Goal: Task Accomplishment & Management: Manage account settings

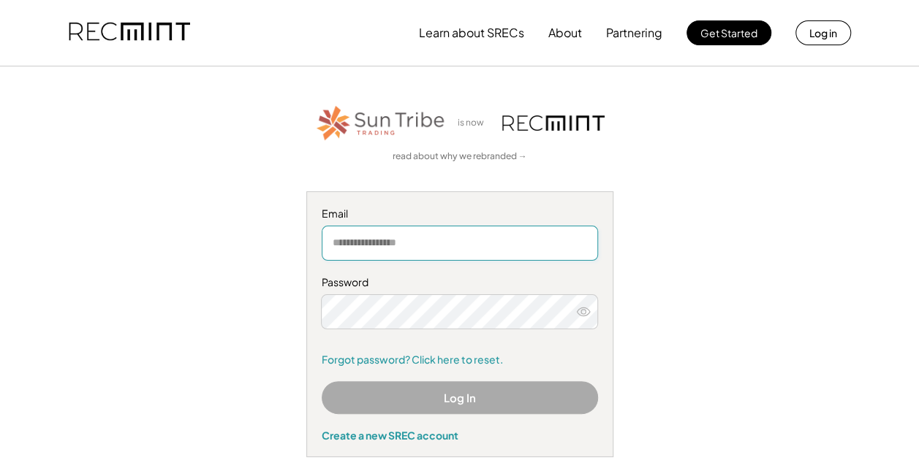
click at [507, 238] on input "email" at bounding box center [460, 243] width 276 height 35
type input "**********"
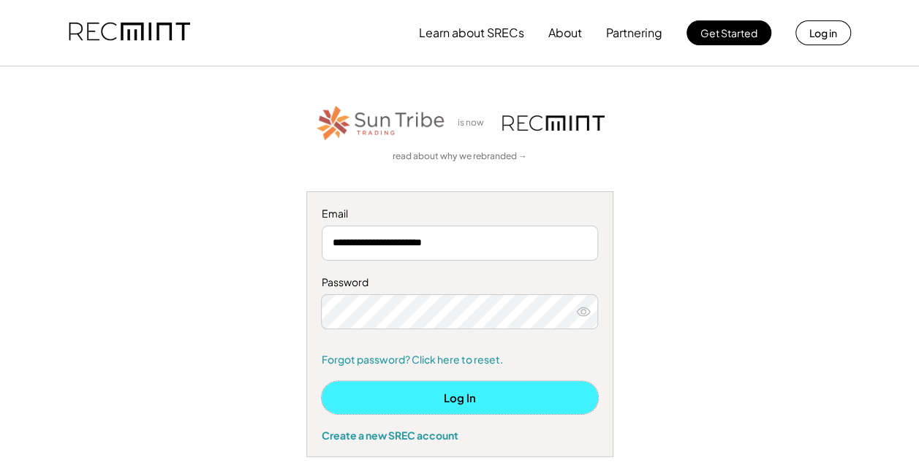
click at [471, 396] on button "Log In" at bounding box center [460, 398] width 276 height 33
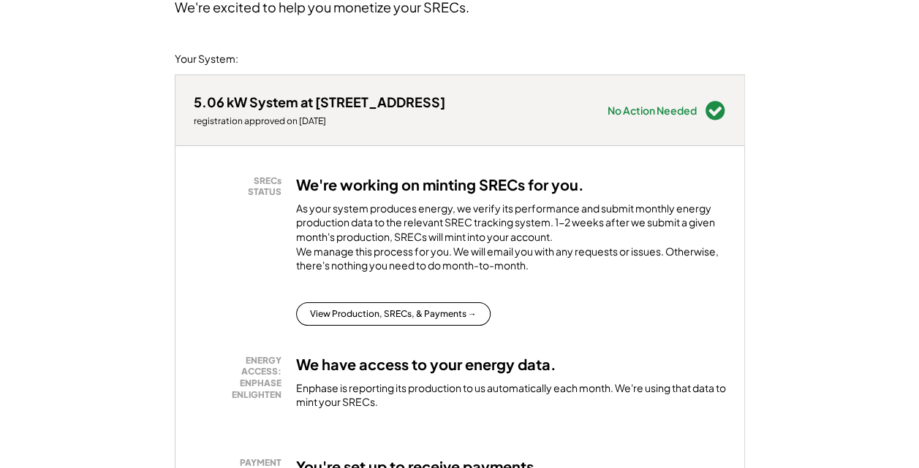
scroll to position [175, 0]
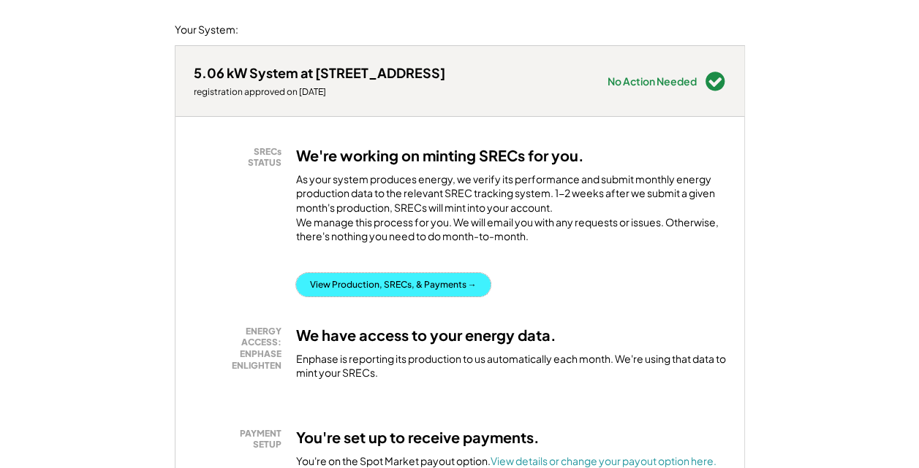
click at [379, 292] on button "View Production, SRECs, & Payments →" at bounding box center [393, 284] width 194 height 23
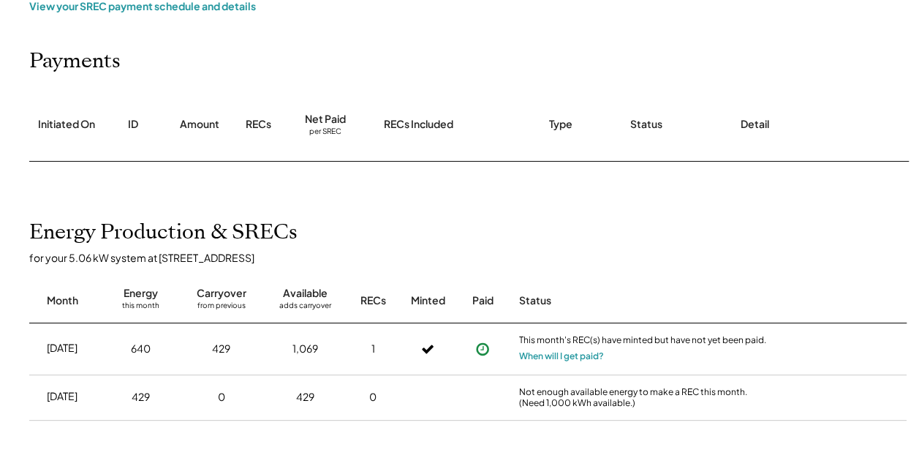
scroll to position [146, 0]
click at [564, 353] on button "When will I get paid?" at bounding box center [561, 355] width 85 height 15
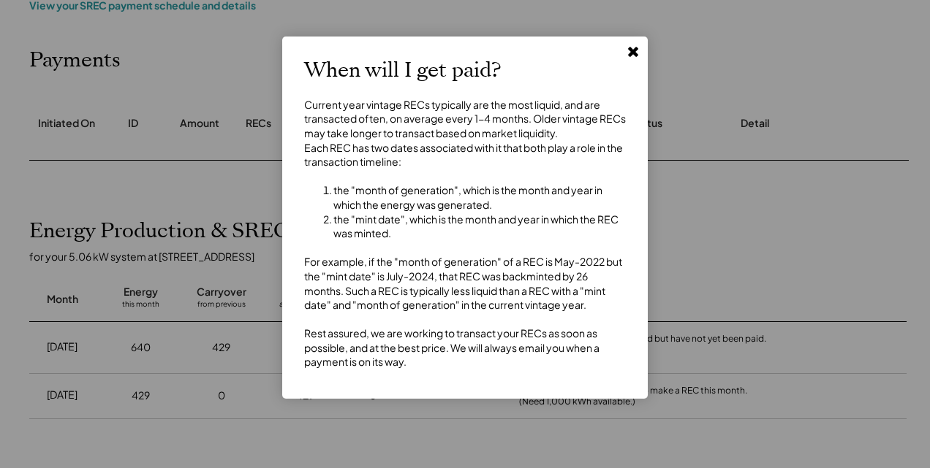
click at [633, 51] on use at bounding box center [633, 52] width 10 height 10
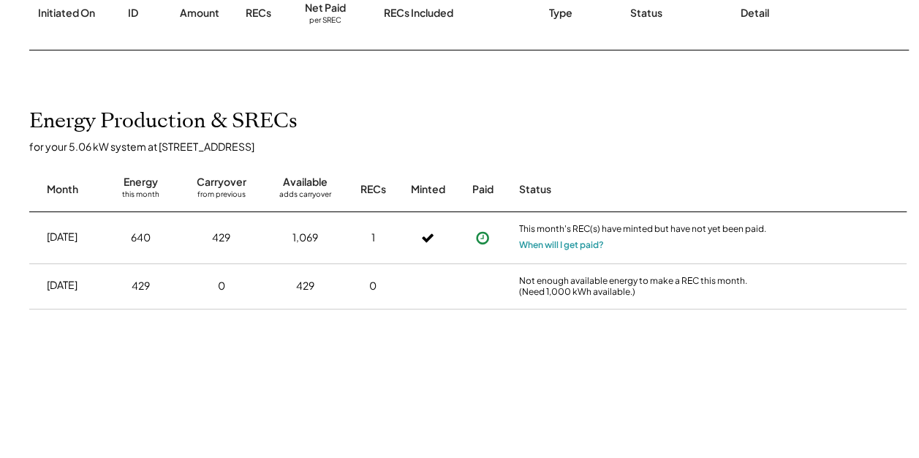
scroll to position [244, 0]
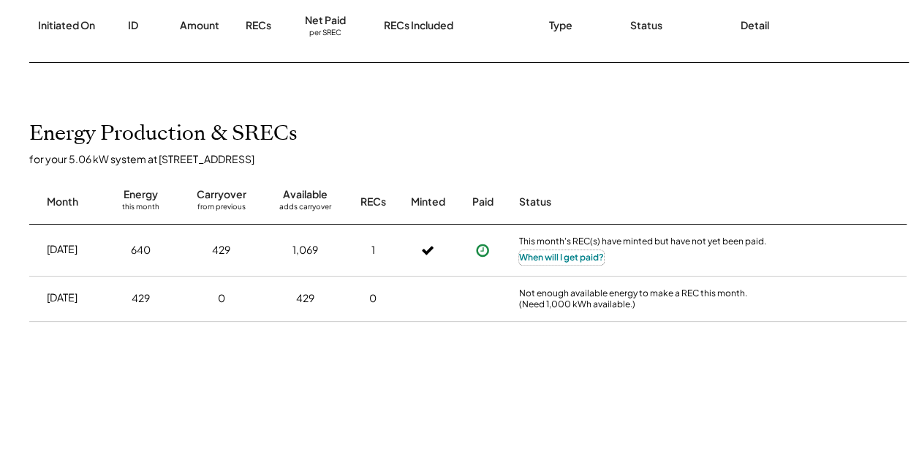
click at [554, 257] on button "When will I get paid?" at bounding box center [561, 257] width 85 height 15
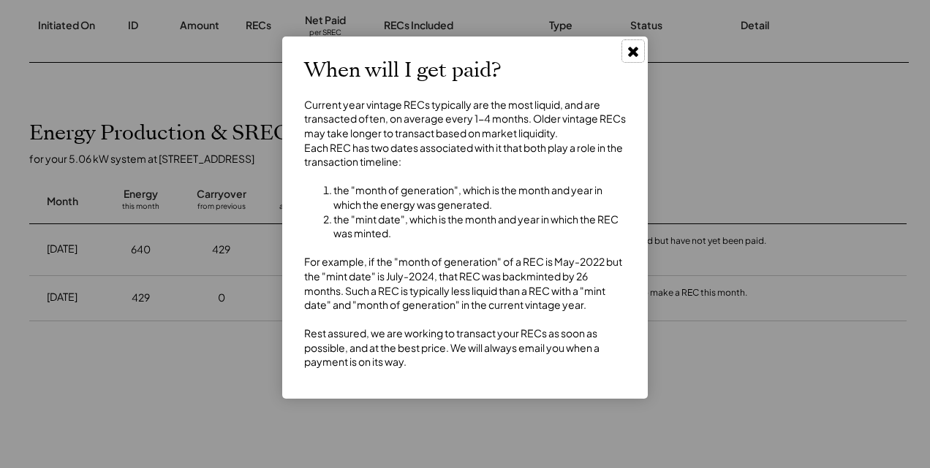
click at [633, 51] on use at bounding box center [633, 52] width 10 height 10
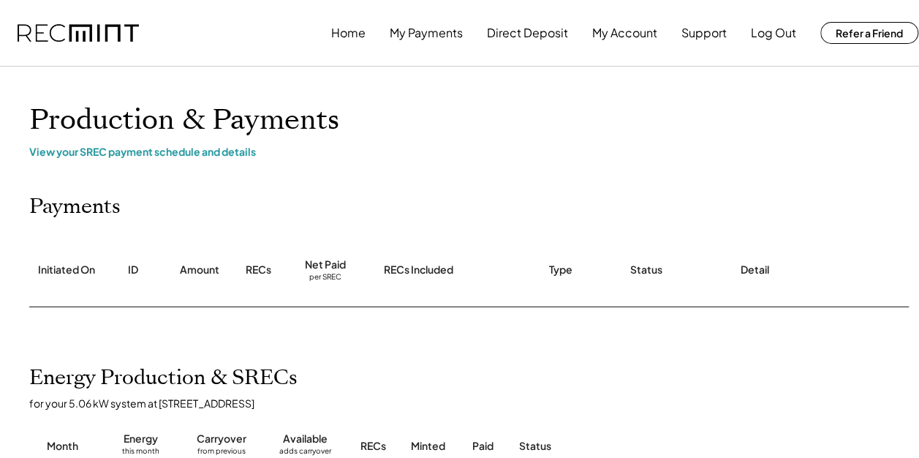
scroll to position [0, 0]
click at [430, 32] on button "My Payments" at bounding box center [426, 32] width 73 height 29
click at [208, 152] on div "View your SREC payment schedule and details" at bounding box center [467, 151] width 877 height 13
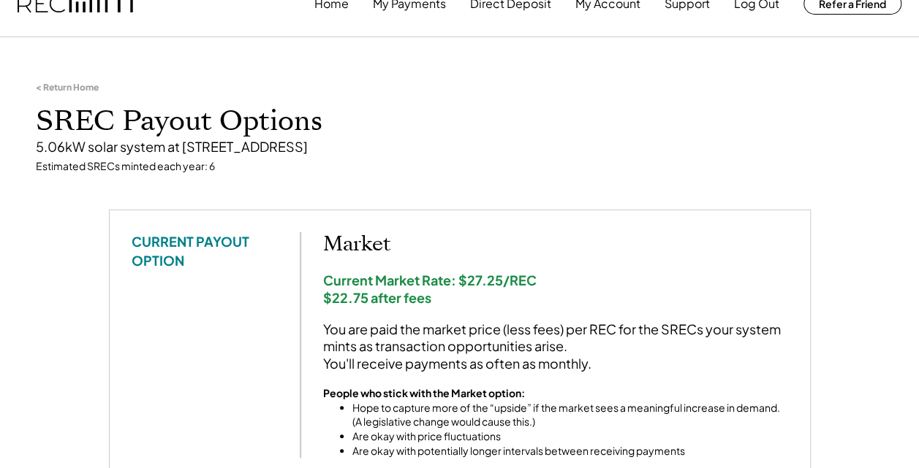
scroll to position [58, 0]
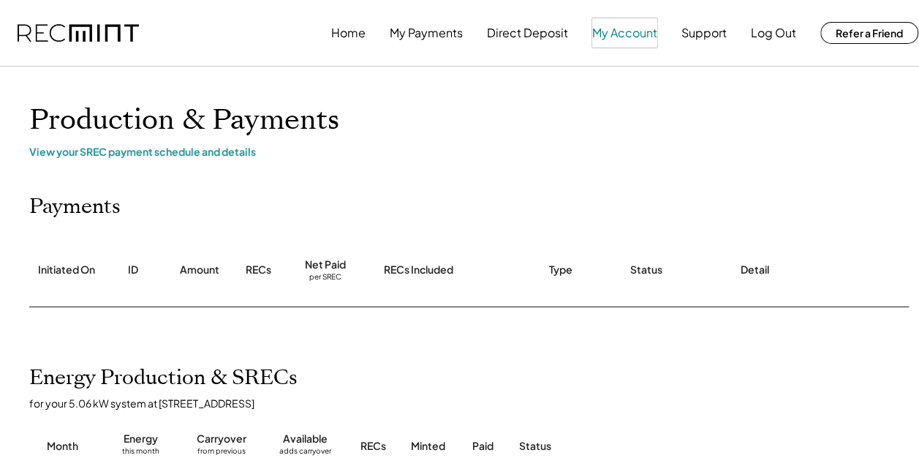
click at [615, 32] on button "My Account" at bounding box center [624, 32] width 65 height 29
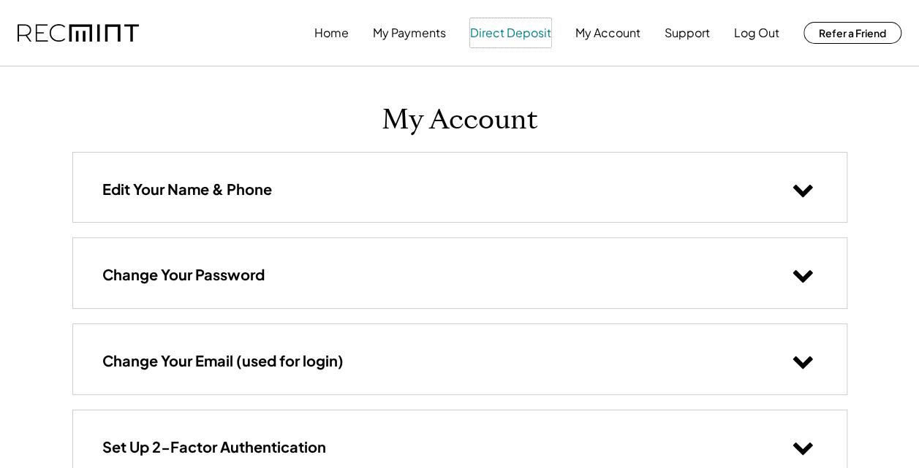
click at [519, 37] on button "Direct Deposit" at bounding box center [510, 32] width 81 height 29
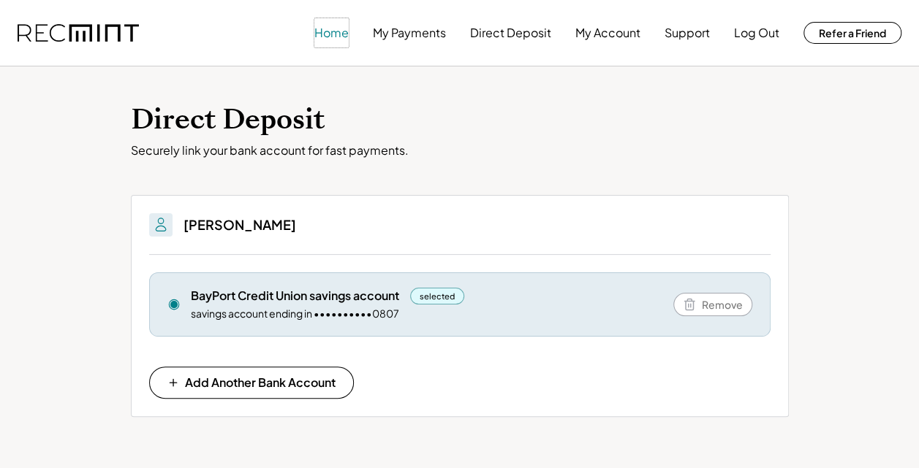
click at [335, 35] on button "Home" at bounding box center [331, 32] width 34 height 29
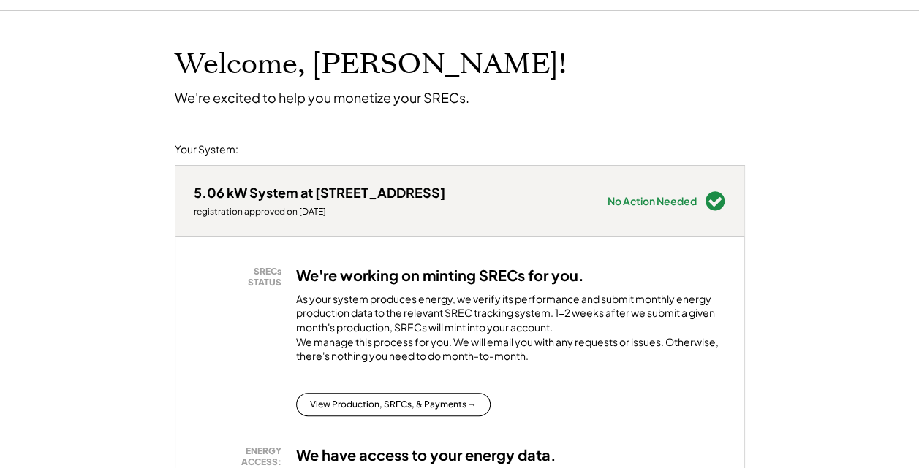
scroll to position [1, 0]
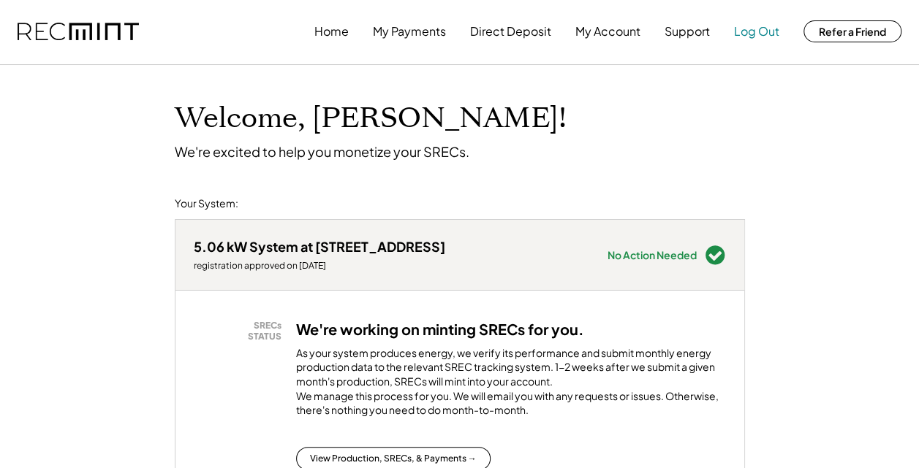
click at [765, 32] on button "Log Out" at bounding box center [756, 31] width 45 height 29
